Goal: Information Seeking & Learning: Learn about a topic

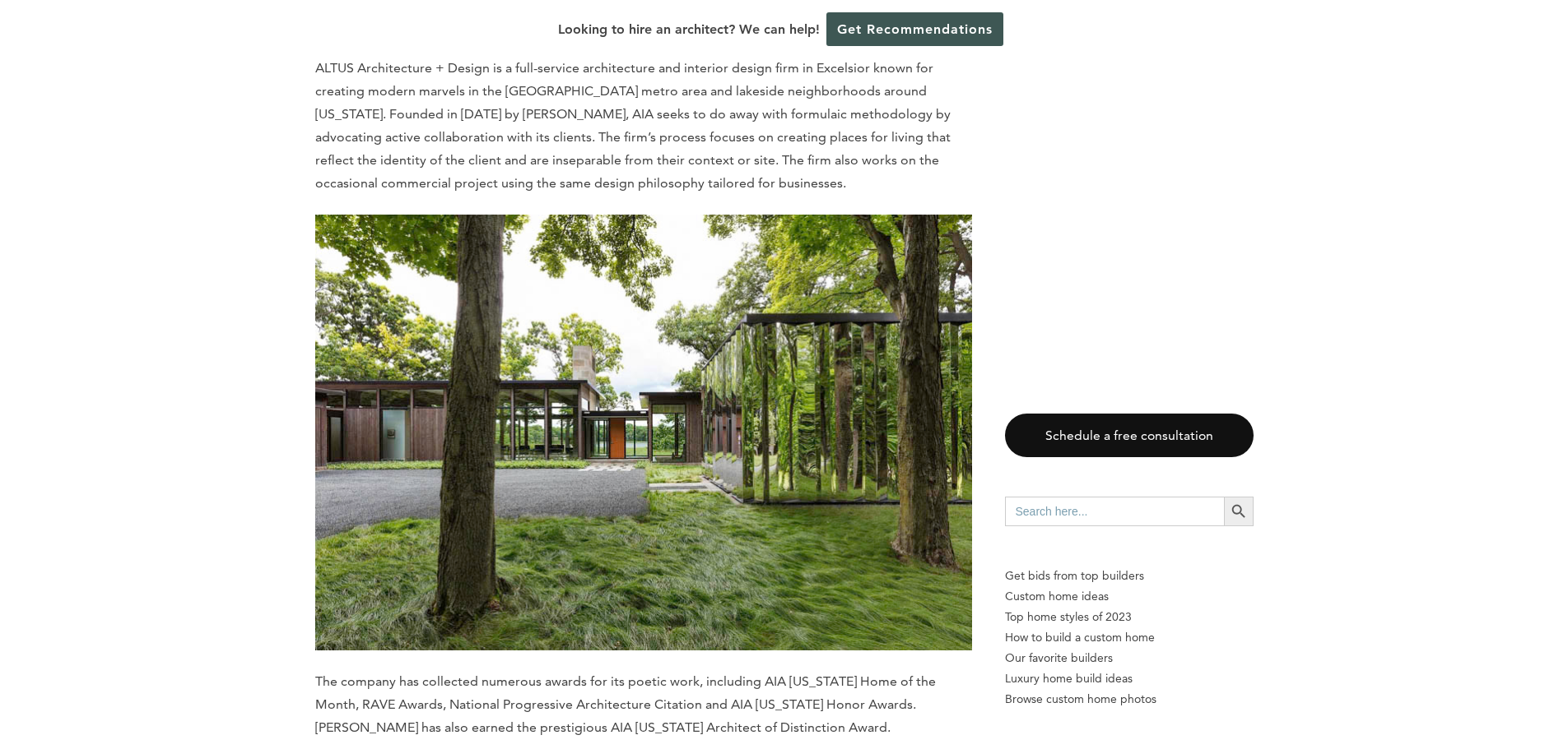
scroll to position [2797, 0]
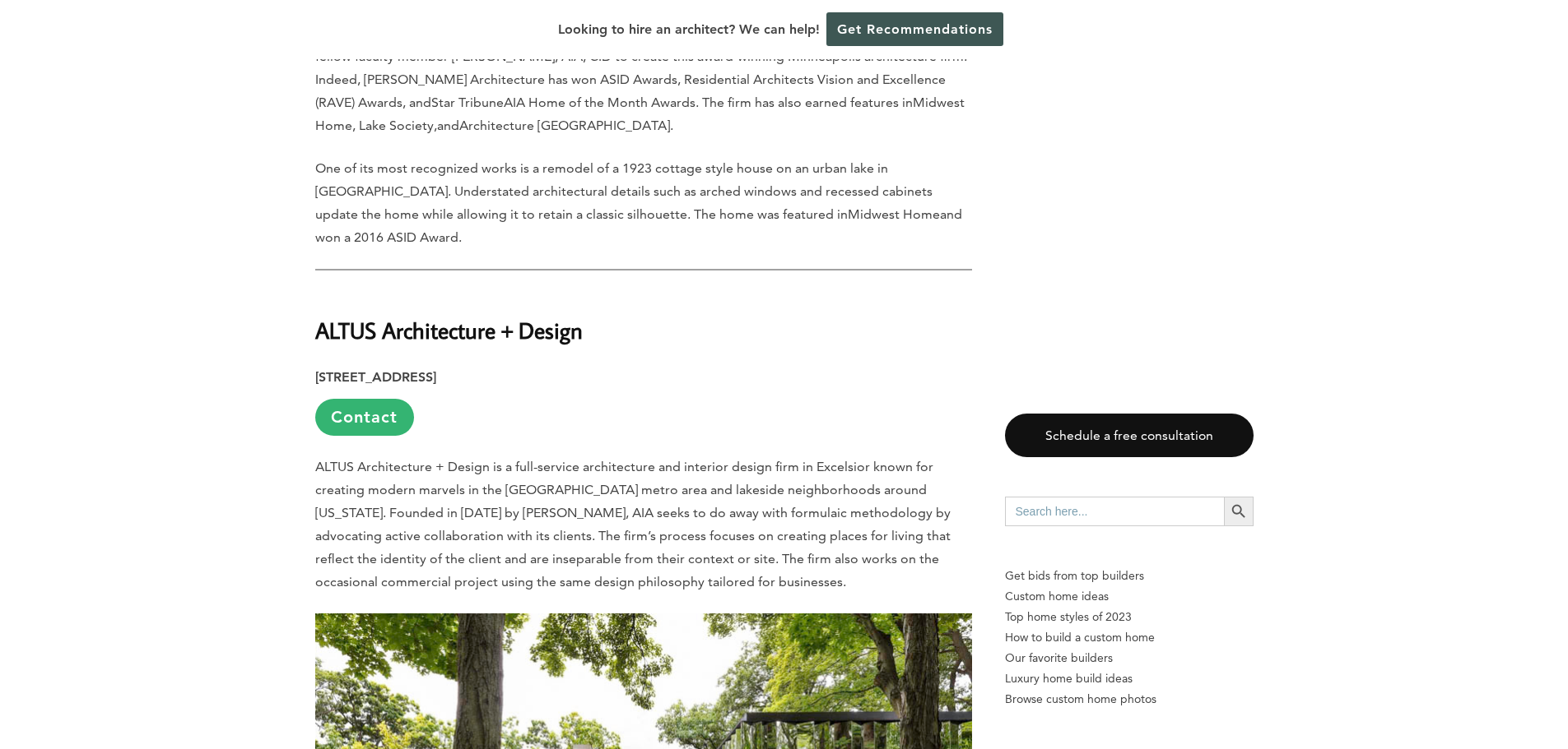
click at [595, 456] on p "ALTUS Architecture + Design is a full-service architecture and interior design …" at bounding box center [643, 525] width 656 height 138
click at [601, 456] on p "ALTUS Architecture + Design is a full-service architecture and interior design …" at bounding box center [643, 525] width 656 height 138
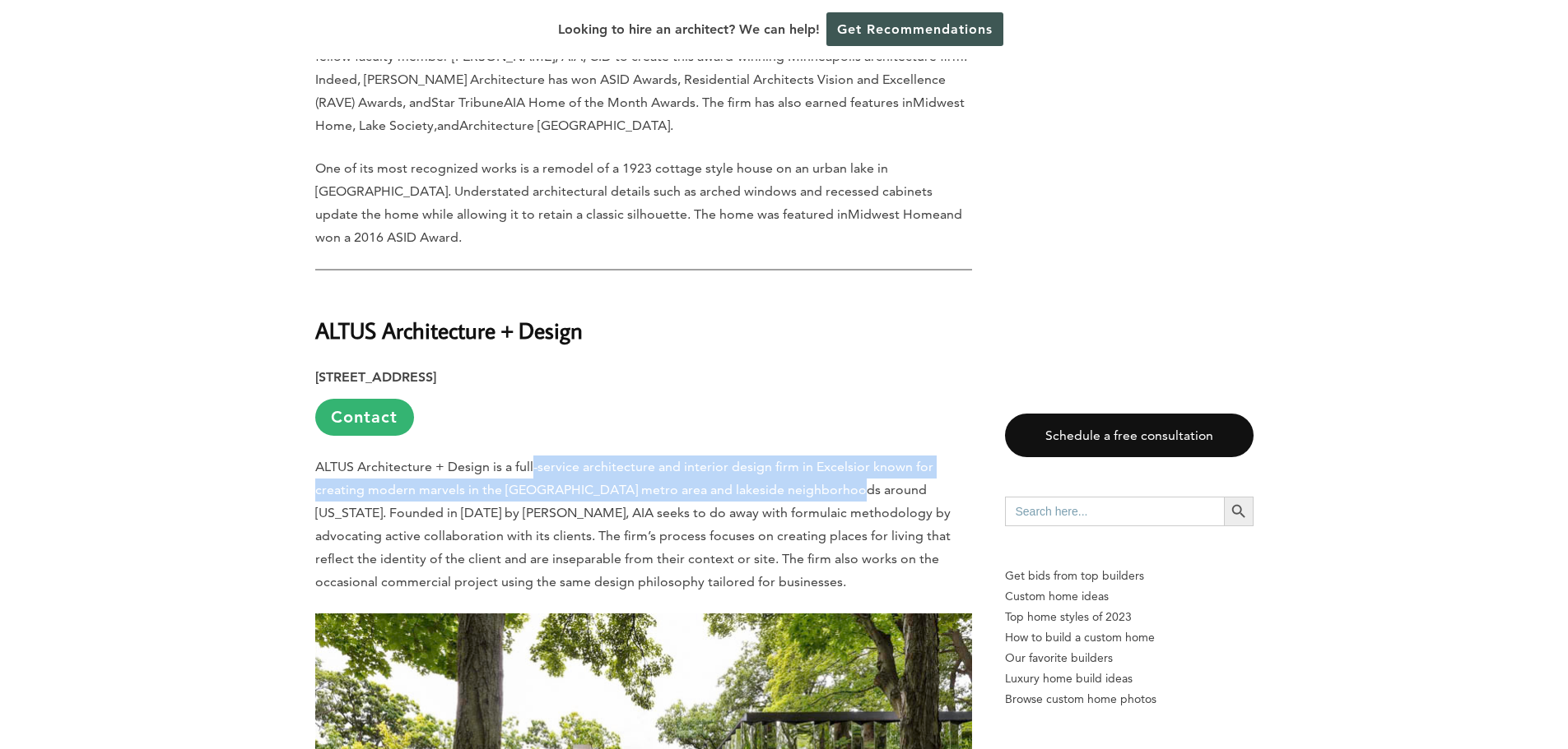
drag, startPoint x: 777, startPoint y: 445, endPoint x: 830, endPoint y: 443, distance: 53.0
click at [830, 456] on p "ALTUS Architecture + Design is a full-service architecture and interior design …" at bounding box center [643, 525] width 656 height 138
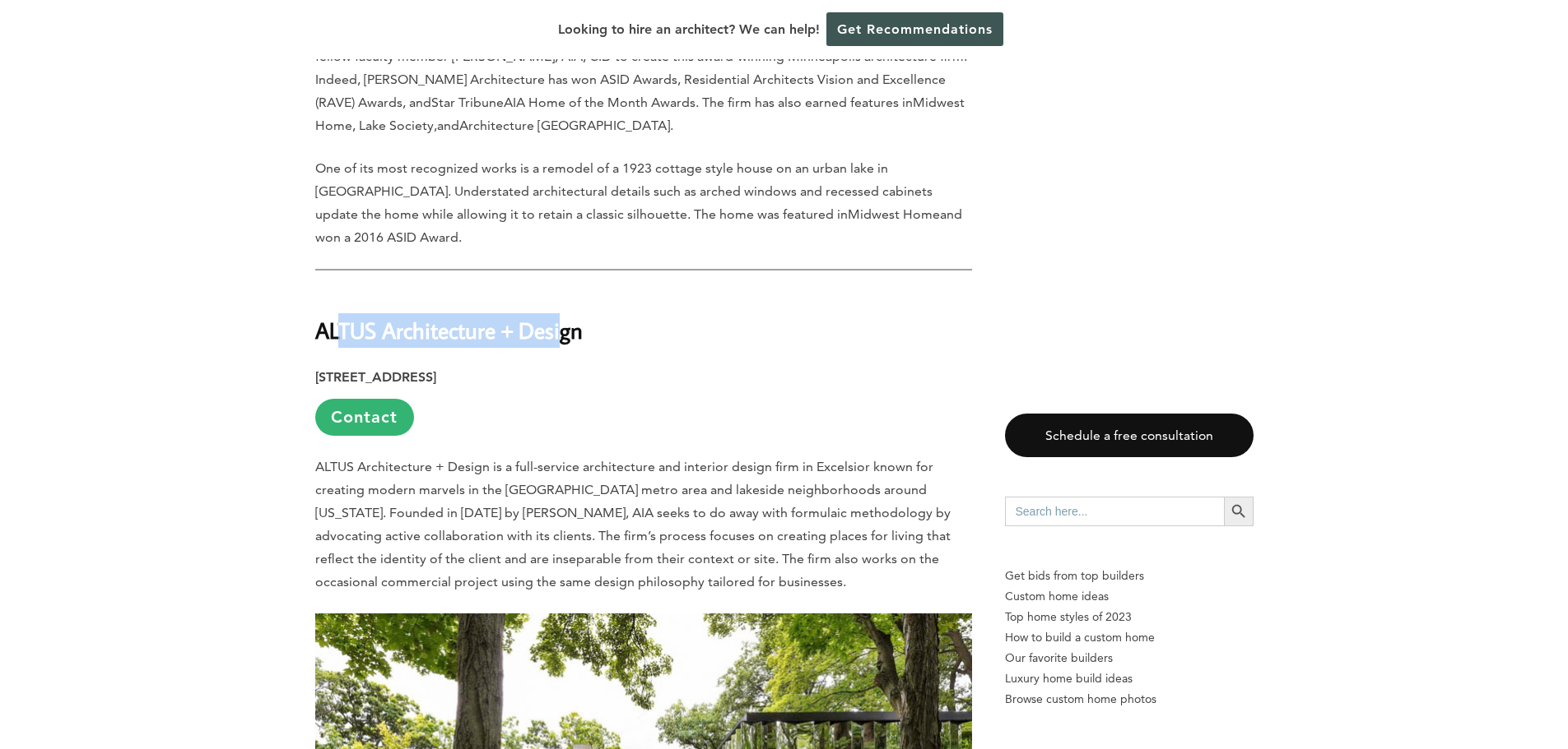
drag, startPoint x: 339, startPoint y: 274, endPoint x: 563, endPoint y: 274, distance: 224.0
click at [563, 316] on strong "ALTUS Architecture + Design" at bounding box center [449, 331] width 268 height 29
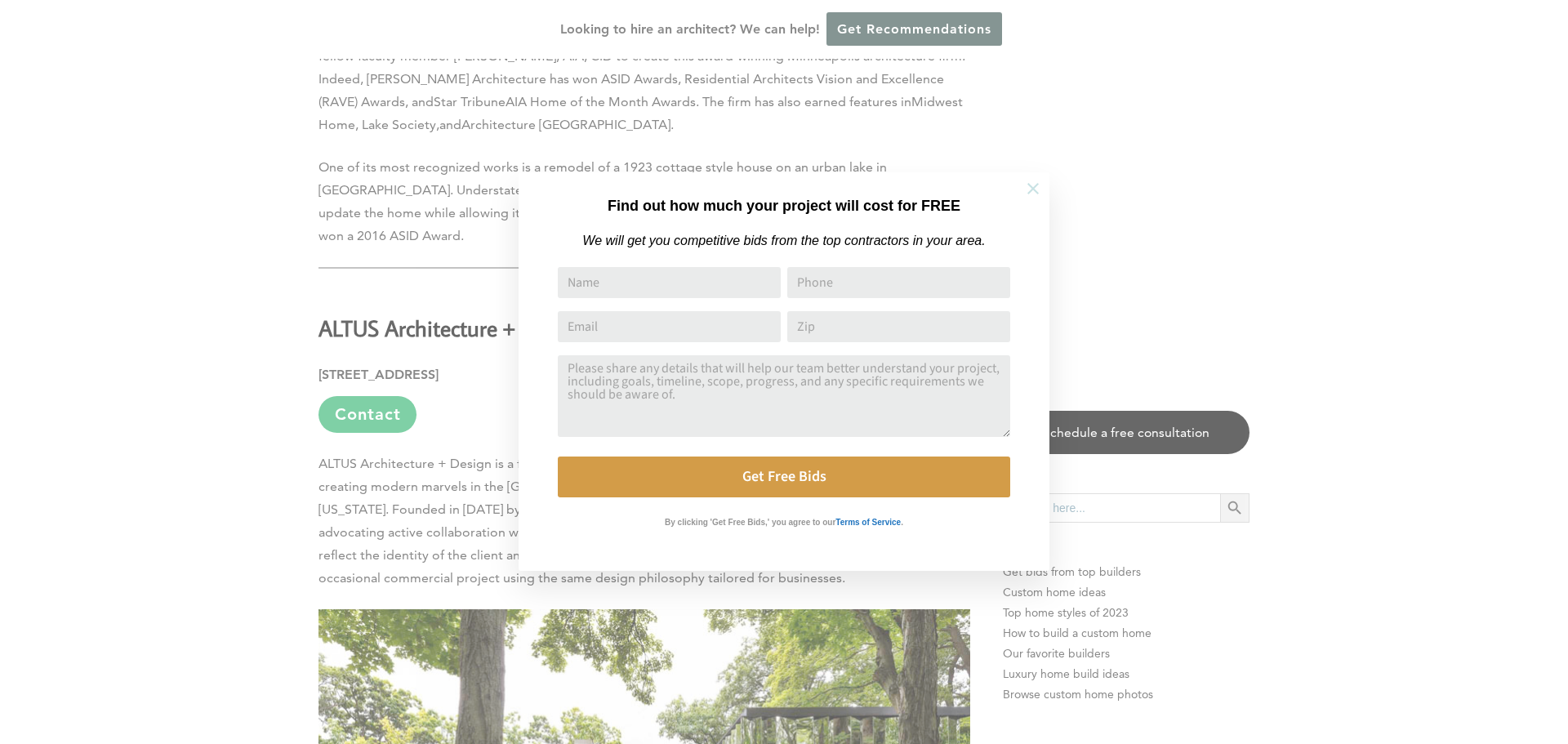
click at [1042, 188] on button at bounding box center [1033, 189] width 58 height 58
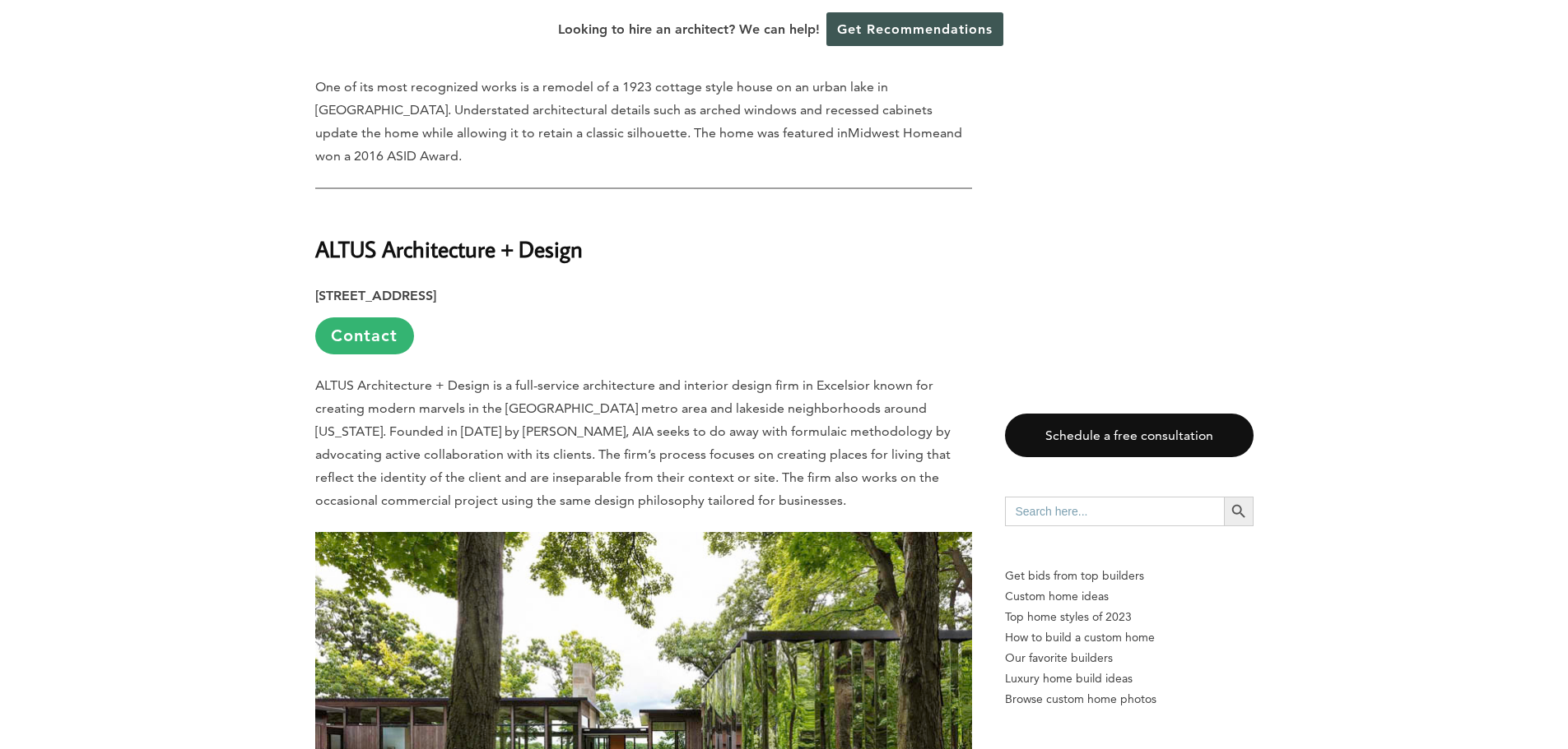
scroll to position [2879, 0]
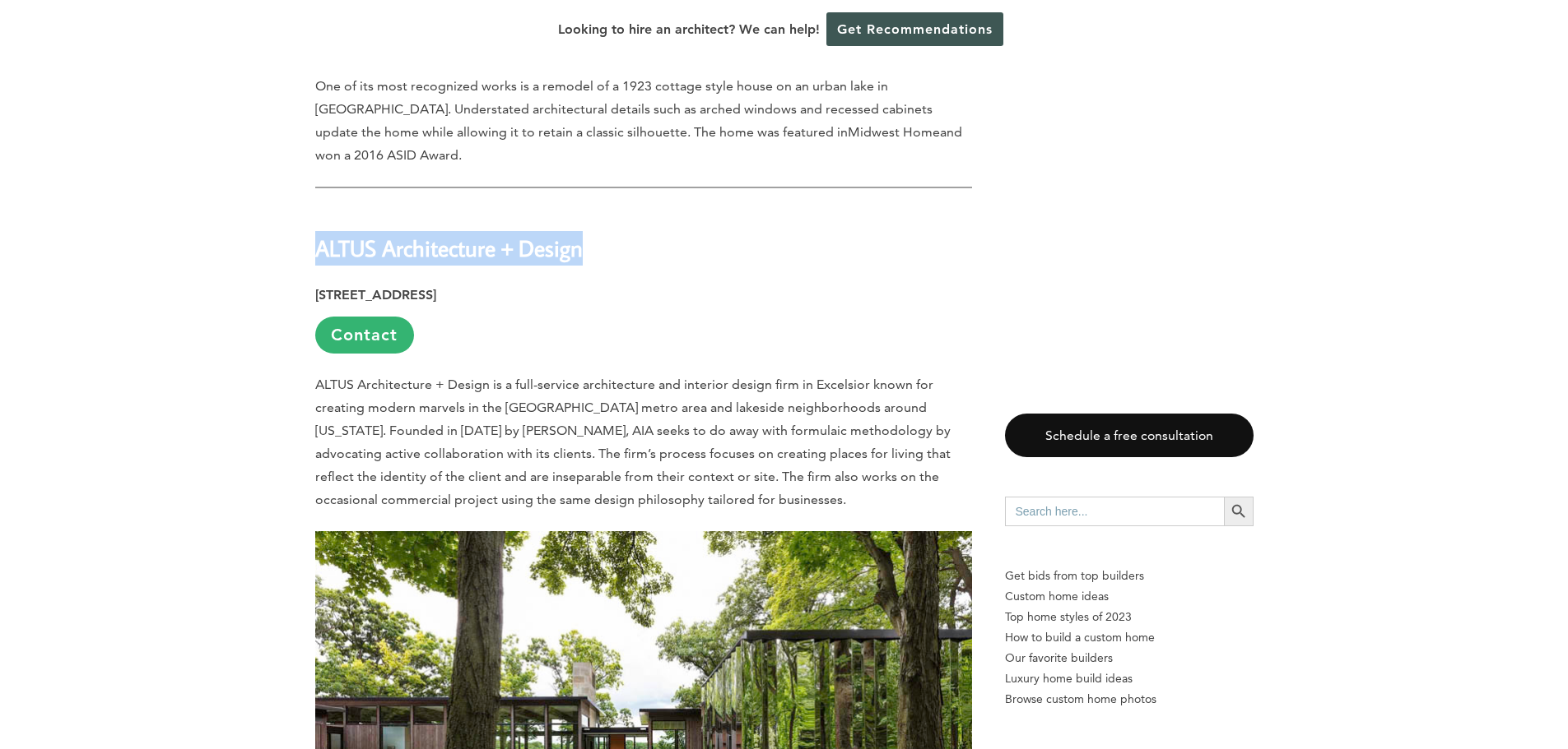
drag, startPoint x: 591, startPoint y: 215, endPoint x: 232, endPoint y: 213, distance: 359.0
copy strong "ALTUS Architecture + Design"
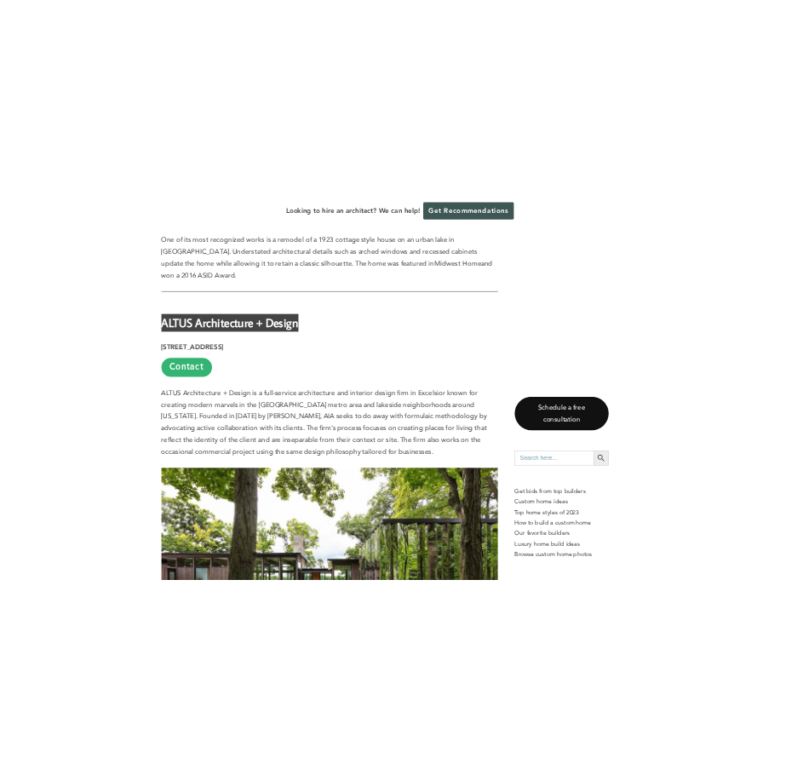
scroll to position [3009, 0]
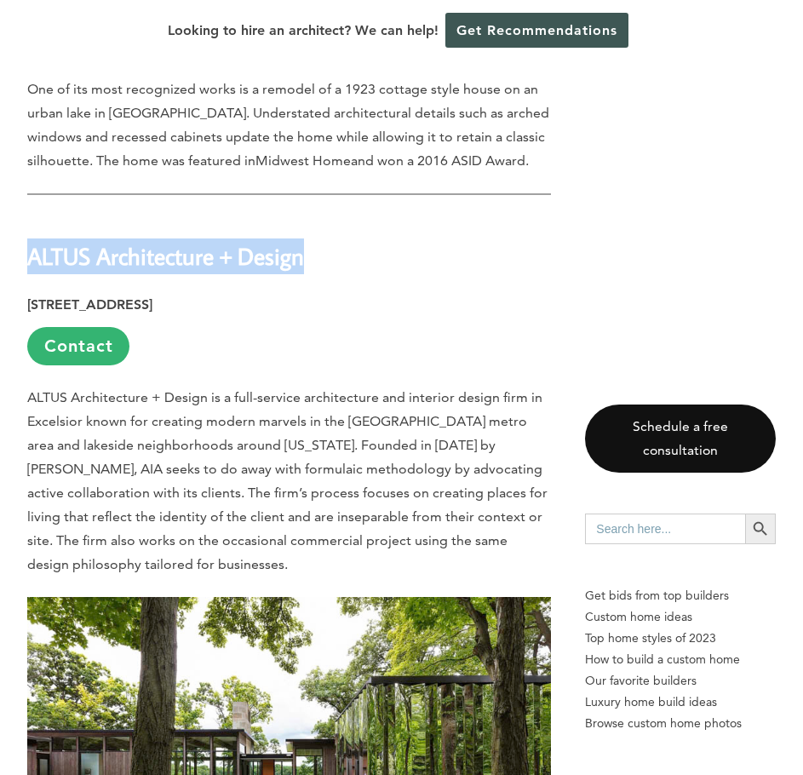
click at [279, 293] on p "[STREET_ADDRESS] Contact" at bounding box center [288, 329] width 523 height 72
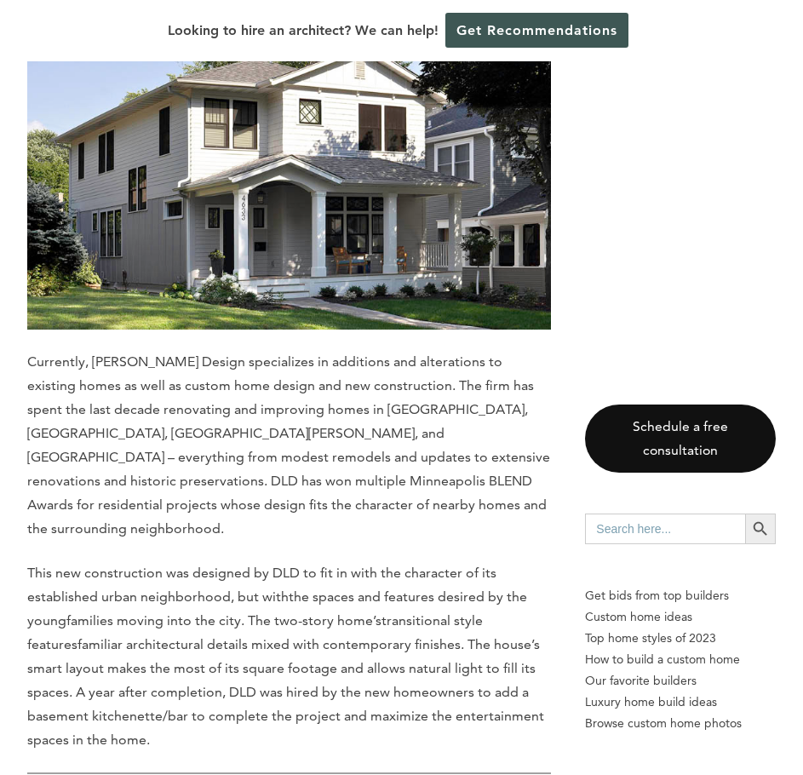
scroll to position [9052, 0]
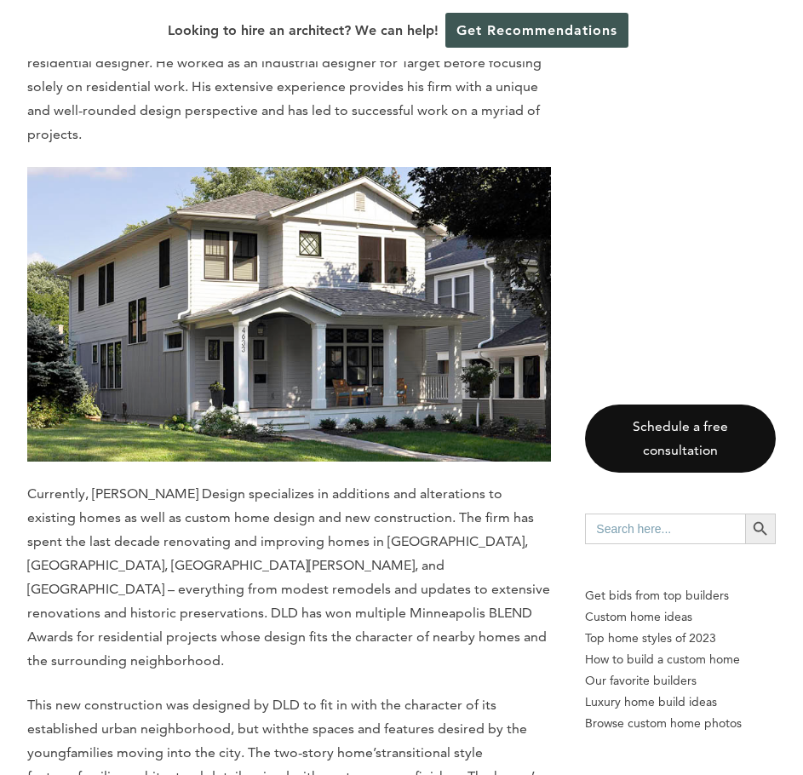
drag, startPoint x: 649, startPoint y: 192, endPoint x: 638, endPoint y: 190, distance: 11.2
click at [649, 192] on aside "Schedule a free consultation Search for: Search Button Get bids from top builde…" at bounding box center [680, 724] width 191 height 18310
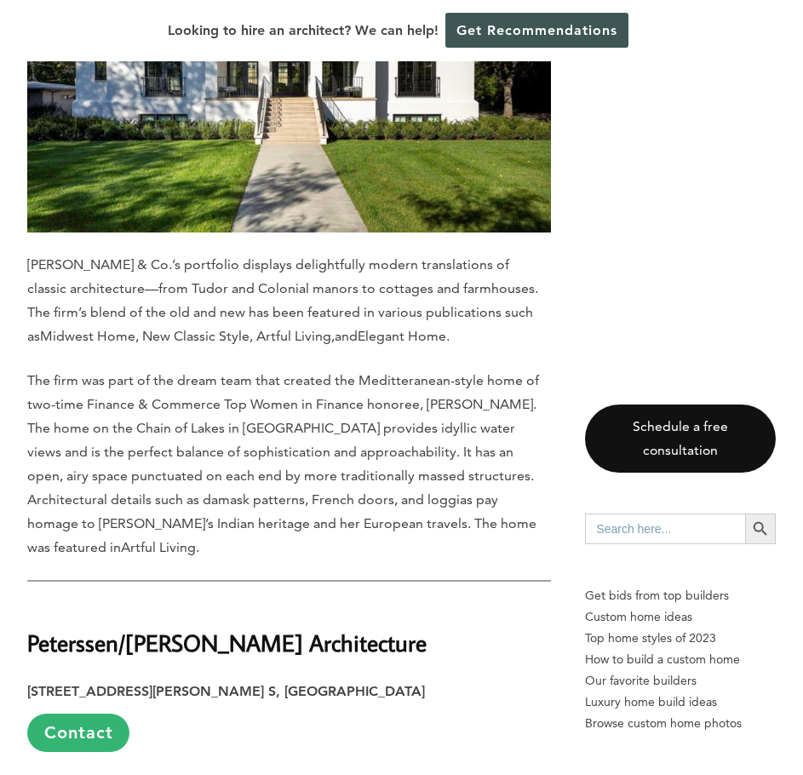
scroll to position [10499, 0]
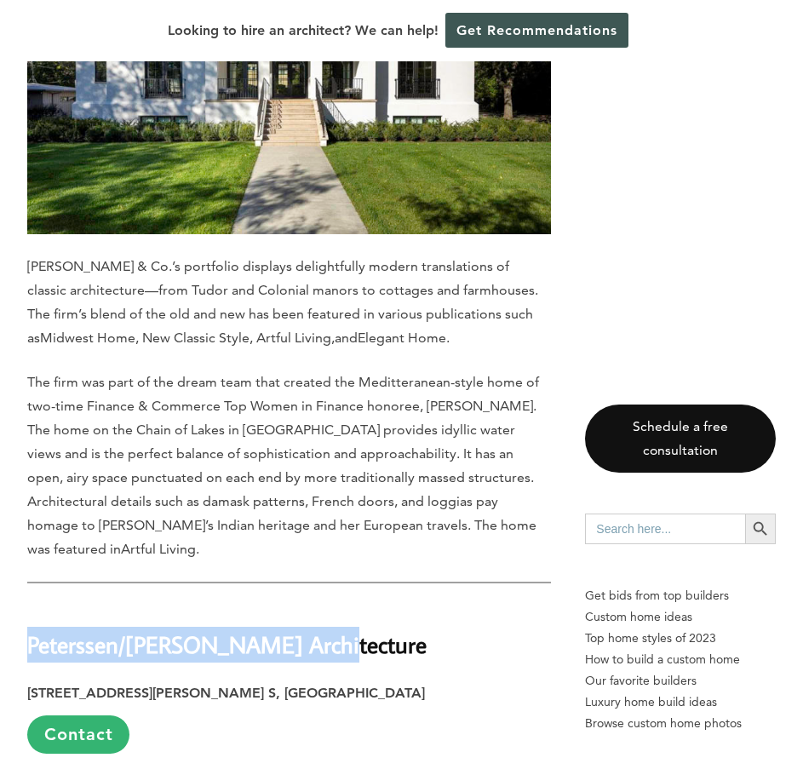
drag, startPoint x: 329, startPoint y: 359, endPoint x: -128, endPoint y: 345, distance: 457.3
copy strong "Peterssen/[PERSON_NAME] Architecture"
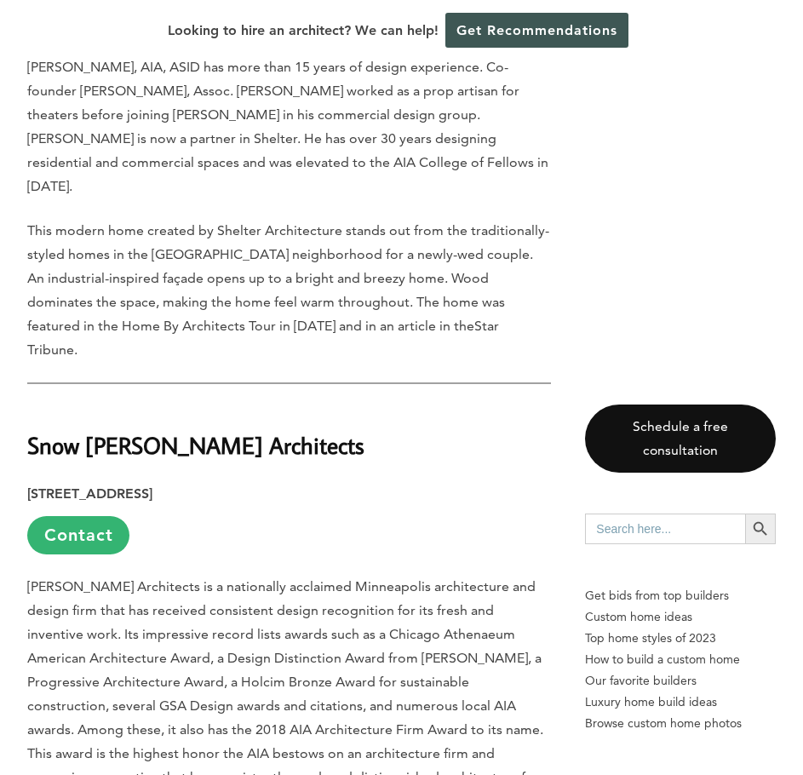
scroll to position [12798, 0]
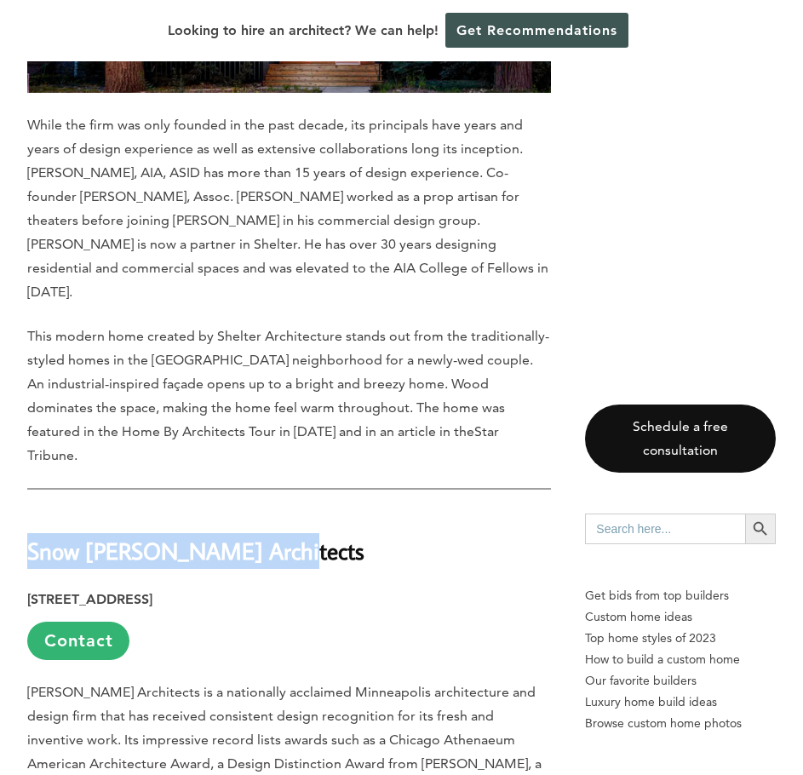
drag, startPoint x: 244, startPoint y: 199, endPoint x: -13, endPoint y: 205, distance: 257.1
copy strong "Snow [PERSON_NAME] Architects"
